Goal: Information Seeking & Learning: Learn about a topic

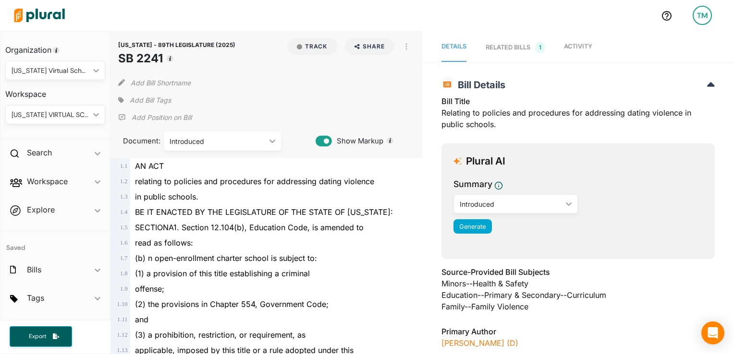
click at [489, 208] on div "Introduced" at bounding box center [510, 204] width 103 height 10
drag, startPoint x: 601, startPoint y: 199, endPoint x: 490, endPoint y: 218, distance: 112.5
click at [490, 218] on div "Summary Introduced ic_keyboard_arrow_down Introduced Generate" at bounding box center [577, 208] width 249 height 61
click at [469, 227] on span "Generate" at bounding box center [472, 226] width 26 height 7
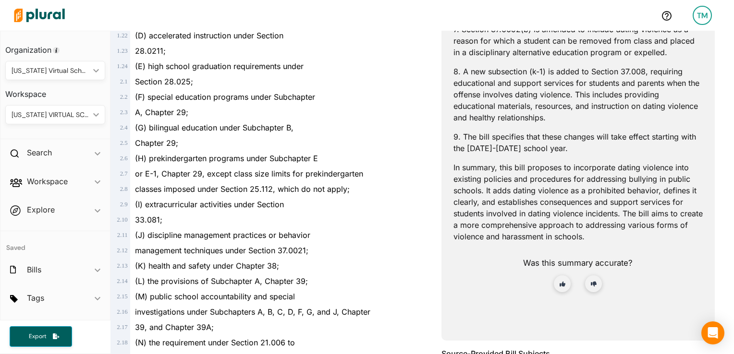
scroll to position [457, 0]
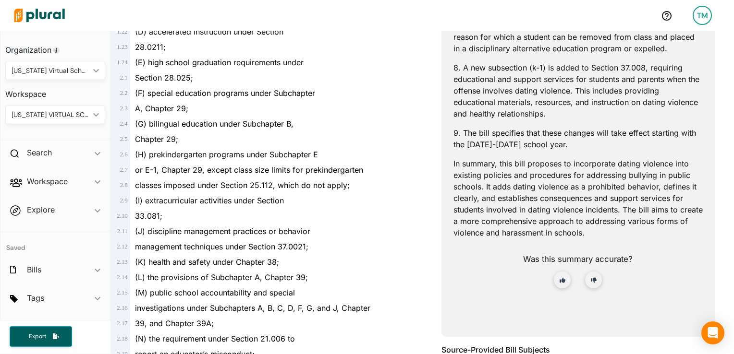
click at [535, 187] on p "In summary, this bill proposes to incorporate dating violence into existing pol…" at bounding box center [577, 198] width 249 height 81
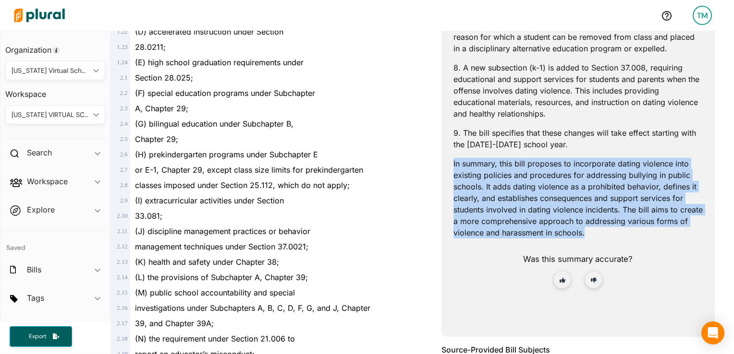
click at [535, 187] on p "In summary, this bill proposes to incorporate dating violence into existing pol…" at bounding box center [577, 198] width 249 height 81
copy p "In summary, this bill proposes to incorporate dating violence into existing pol…"
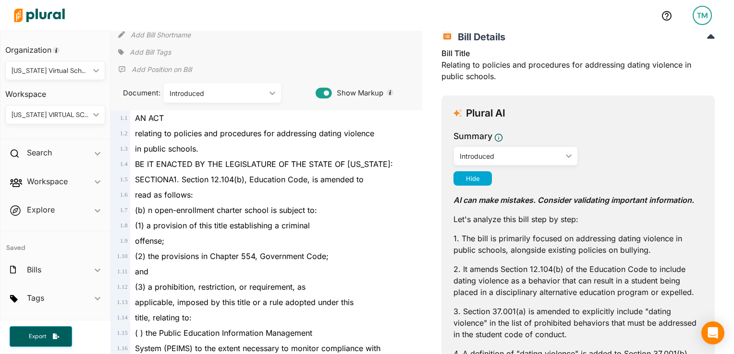
scroll to position [0, 0]
